Goal: Complete application form

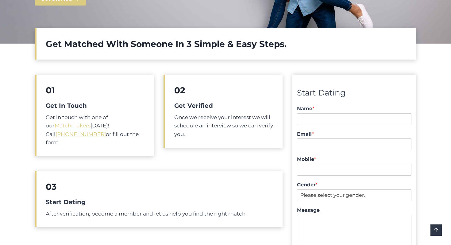
scroll to position [211, 0]
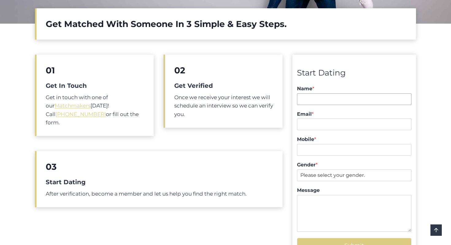
click at [322, 99] on input "Name *" at bounding box center [354, 99] width 114 height 12
type input "[PERSON_NAME]"
type input "[PERSON_NAME][EMAIL_ADDRESS][DOMAIN_NAME]"
type input "0413077284"
click at [349, 171] on select "Please select your gender. [DEMOGRAPHIC_DATA] [DEMOGRAPHIC_DATA]" at bounding box center [354, 175] width 114 height 12
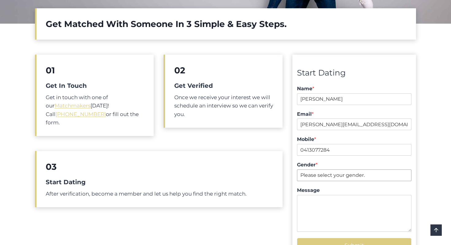
select select "[DEMOGRAPHIC_DATA]"
click at [297, 169] on select "Please select your gender. [DEMOGRAPHIC_DATA] [DEMOGRAPHIC_DATA]" at bounding box center [354, 175] width 114 height 12
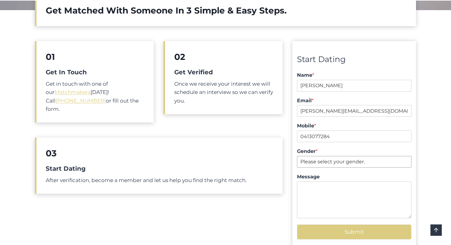
scroll to position [237, 0]
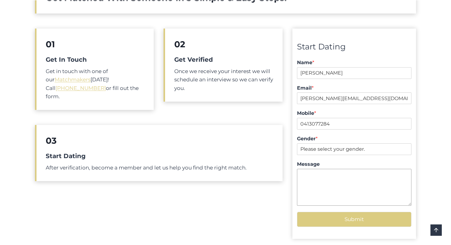
click at [320, 183] on textarea "Message" at bounding box center [354, 187] width 114 height 37
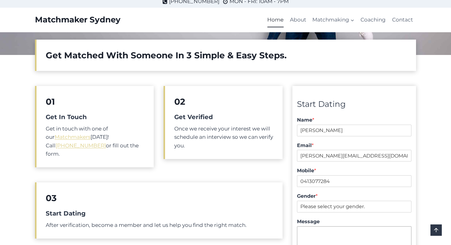
scroll to position [180, 0]
type textarea "h"
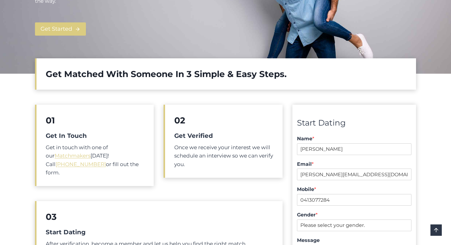
scroll to position [203, 0]
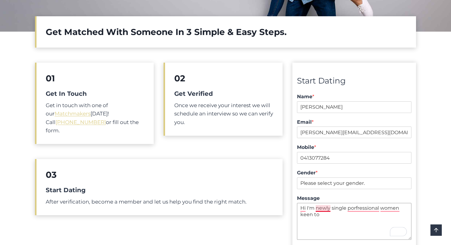
click at [322, 208] on textarea "Hi I'm newly single porfressional women keen to" at bounding box center [354, 221] width 114 height 37
click at [369, 208] on textarea "Hi I'm a newly single porfressional women keen to" at bounding box center [354, 221] width 114 height 37
click at [385, 207] on textarea "Hi I'm a newly single professional women keen to" at bounding box center [354, 221] width 114 height 37
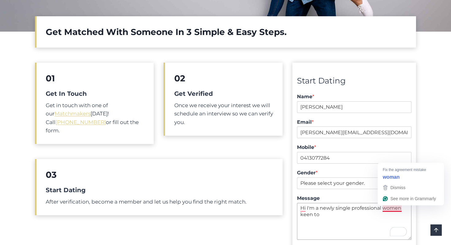
click at [391, 208] on textarea "Hi I'm a newly single professional women keen to" at bounding box center [354, 221] width 114 height 37
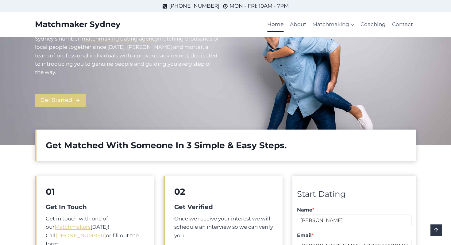
scroll to position [0, 0]
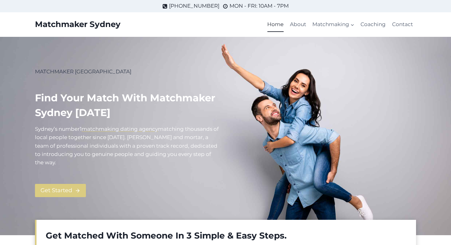
type textarea "Hi I'm a newly single professional woman keen to"
